Goal: Obtain resource: Download file/media

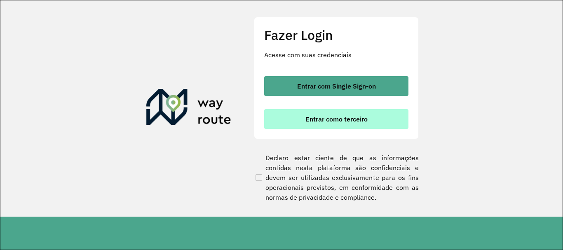
click at [345, 116] on span "Entrar como terceiro" at bounding box center [336, 119] width 62 height 7
click at [344, 120] on span "Entrar como terceiro" at bounding box center [336, 119] width 62 height 7
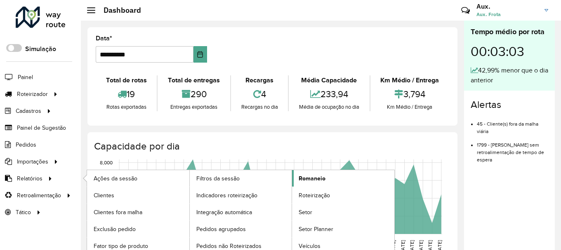
click at [320, 180] on span "Romaneio" at bounding box center [311, 178] width 27 height 9
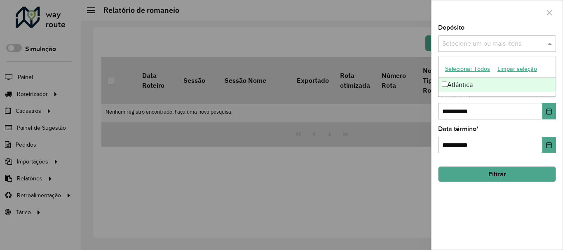
click at [493, 46] on input "text" at bounding box center [493, 44] width 106 height 10
click at [480, 81] on div "Atlântica" at bounding box center [497, 85] width 117 height 14
click at [551, 117] on button "Choose Date" at bounding box center [550, 111] width 14 height 16
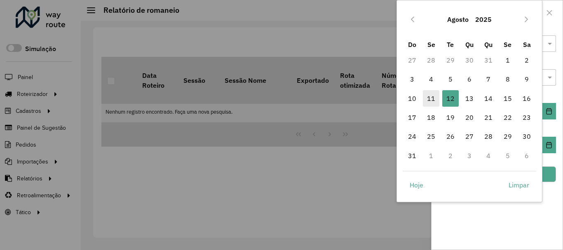
click at [434, 104] on span "11" at bounding box center [431, 98] width 16 height 16
type input "**********"
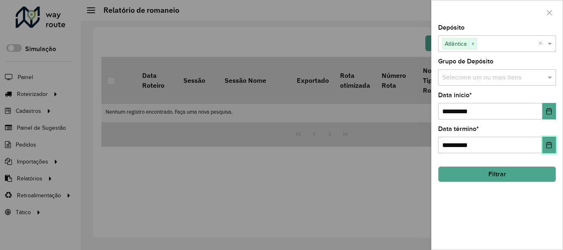
click at [552, 148] on icon "Choose Date" at bounding box center [549, 145] width 7 height 7
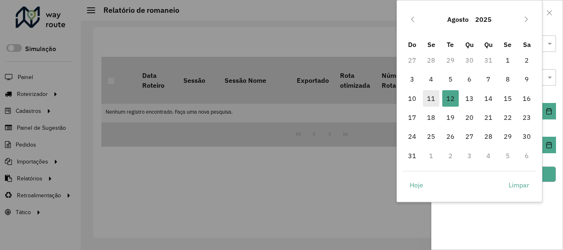
click at [435, 98] on span "11" at bounding box center [431, 98] width 16 height 16
type input "**********"
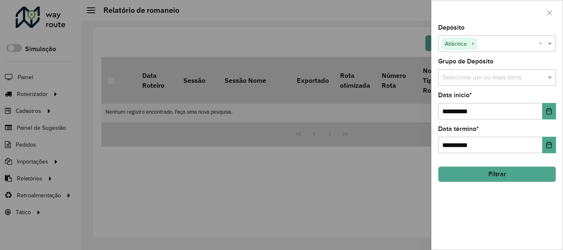
click at [516, 178] on button "Filtrar" at bounding box center [497, 175] width 118 height 16
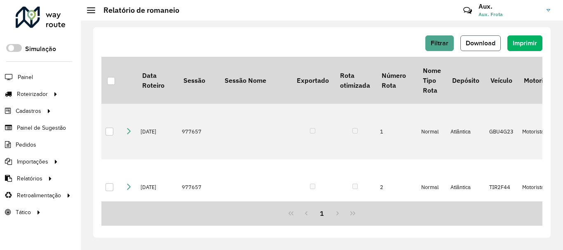
click at [475, 44] on span "Download" at bounding box center [481, 43] width 30 height 7
